Goal: Find specific page/section: Find specific page/section

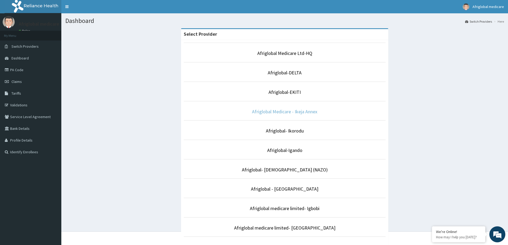
click at [264, 112] on link "Afriglobal Medicare - Ikeja Annex" at bounding box center [284, 111] width 65 height 6
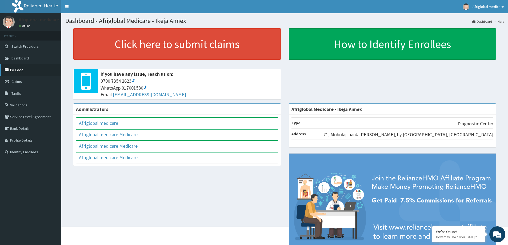
click at [17, 70] on link "PA Code" at bounding box center [30, 70] width 61 height 12
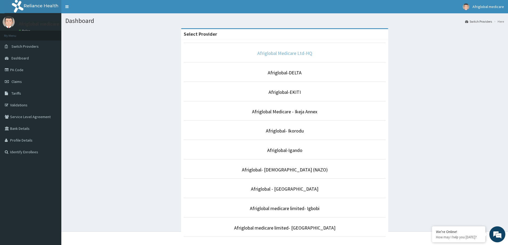
click at [279, 53] on link "Afriglobal Medicare Ltd-HQ" at bounding box center [284, 53] width 55 height 6
